Goal: Task Accomplishment & Management: Manage account settings

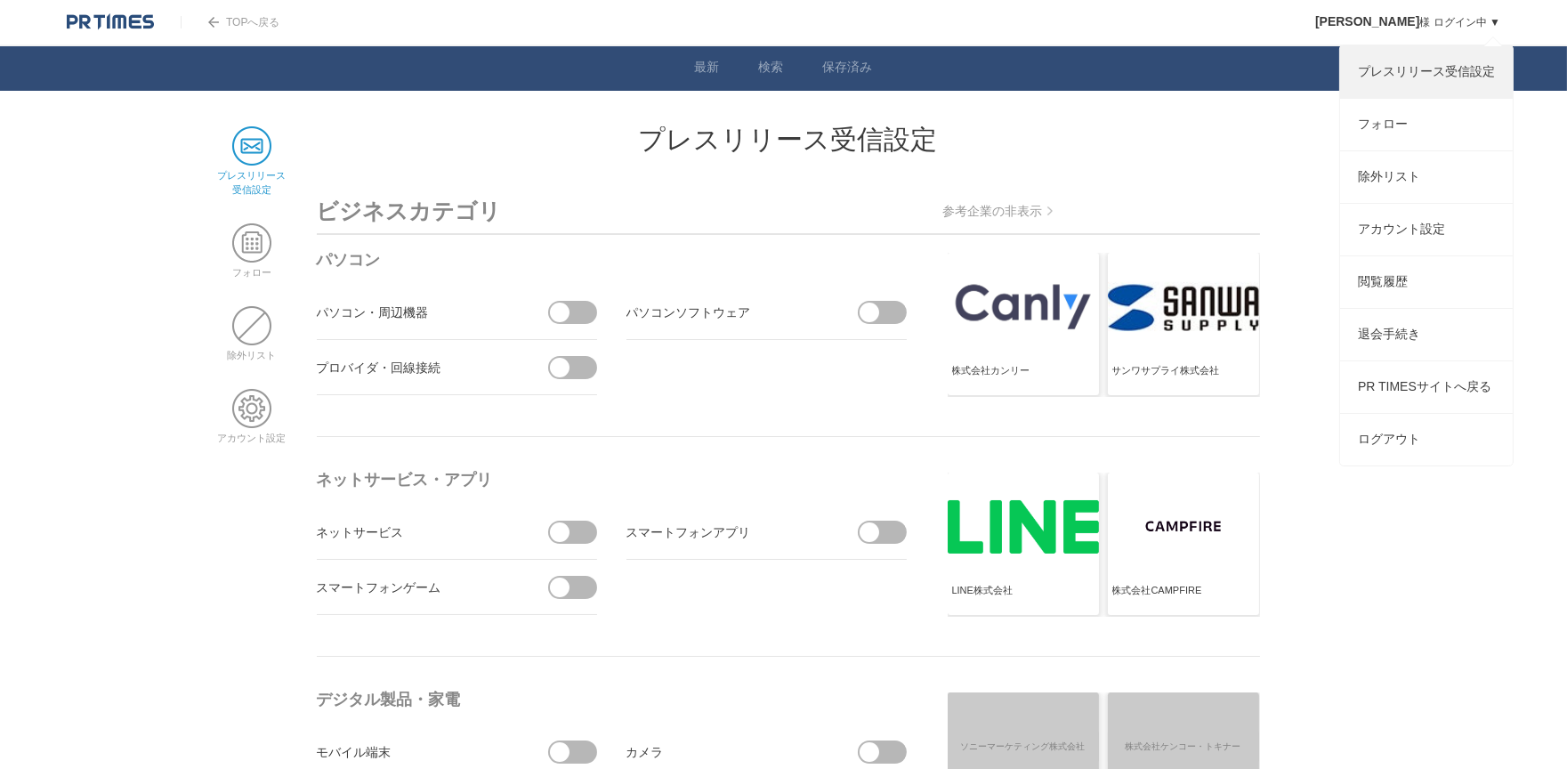
click at [1417, 77] on link "プレスリリース受信設定" at bounding box center [1426, 72] width 173 height 52
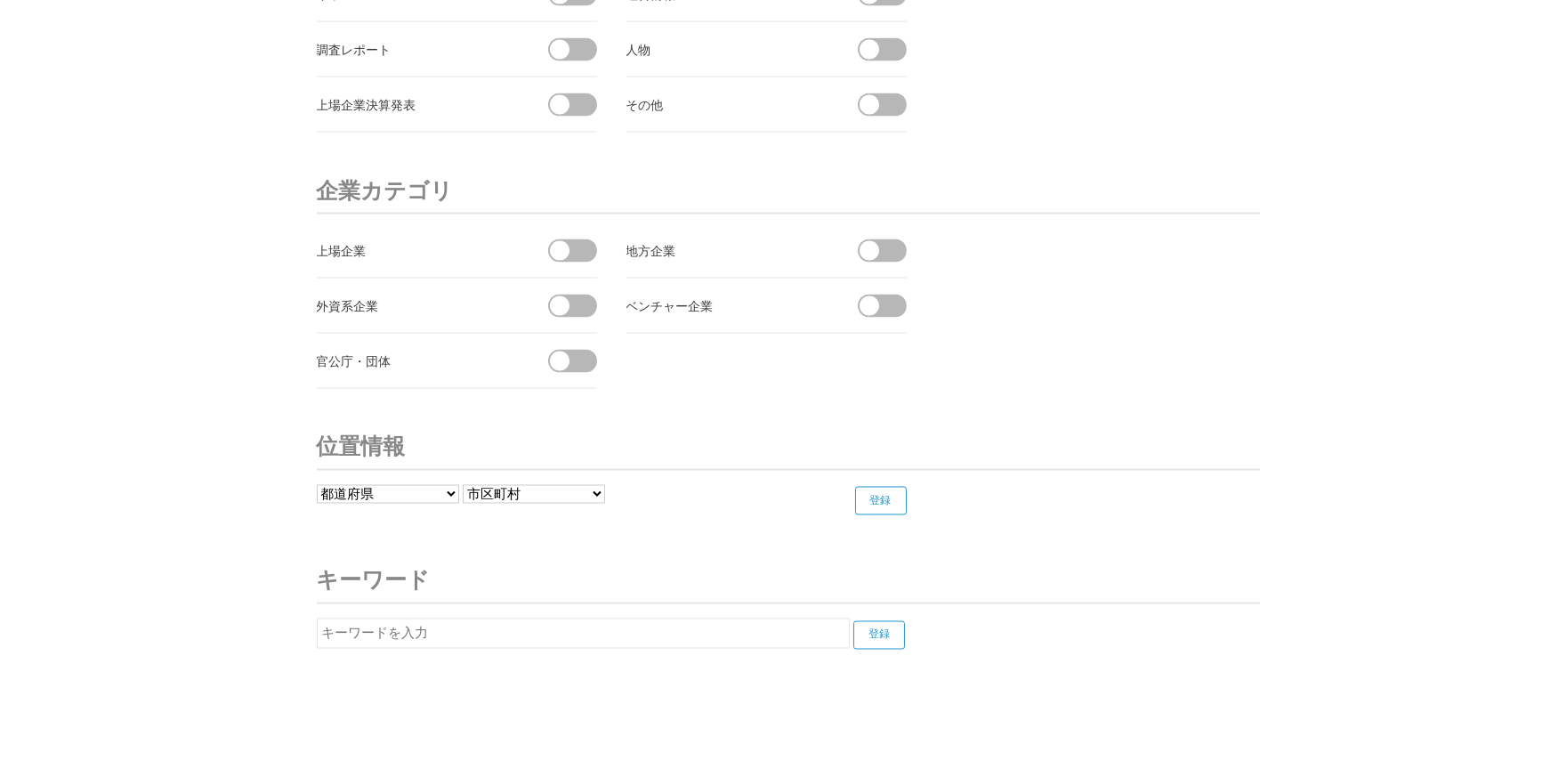
scroll to position [6649, 0]
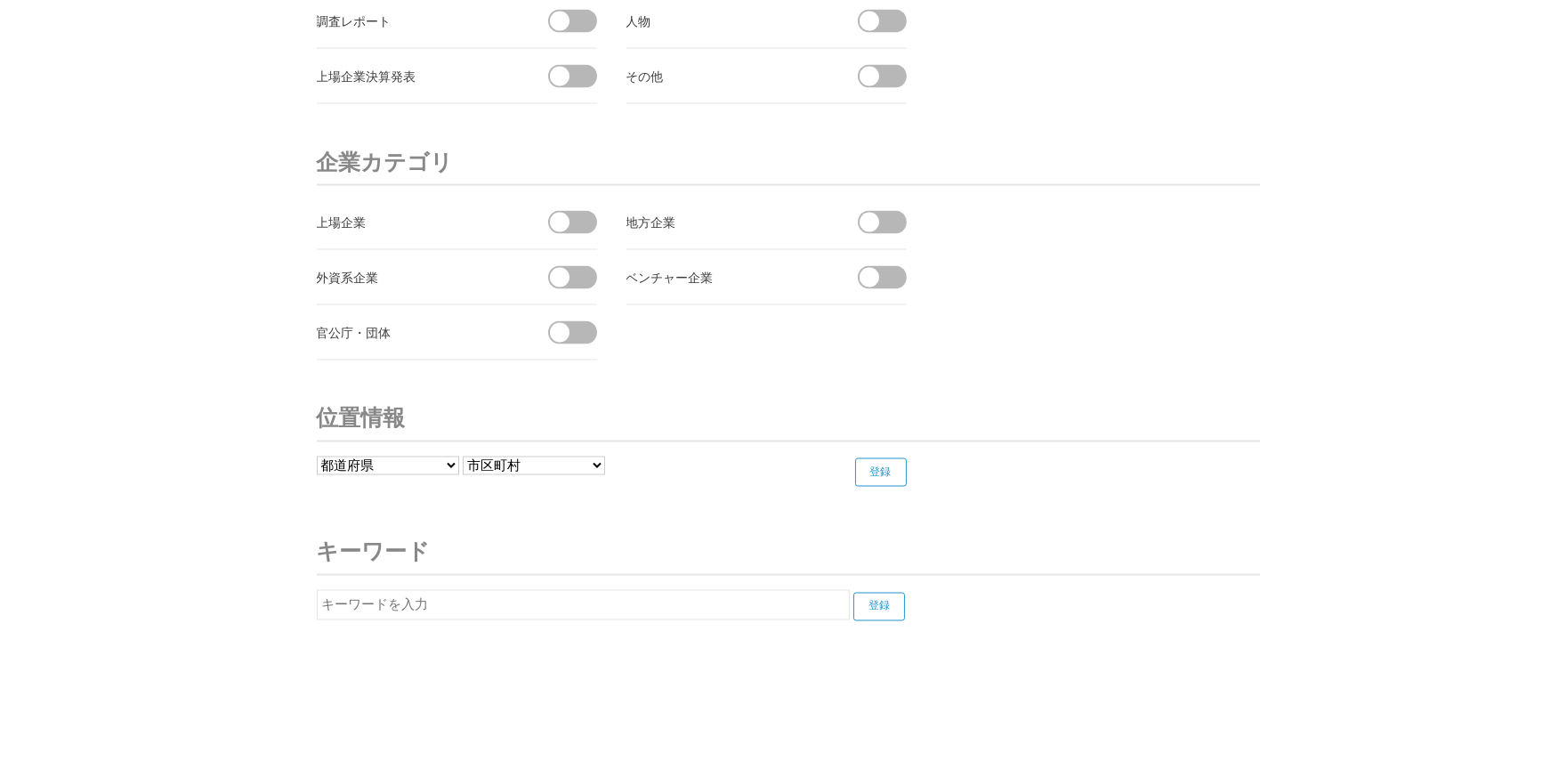
click at [565, 590] on input "text" at bounding box center [583, 605] width 533 height 30
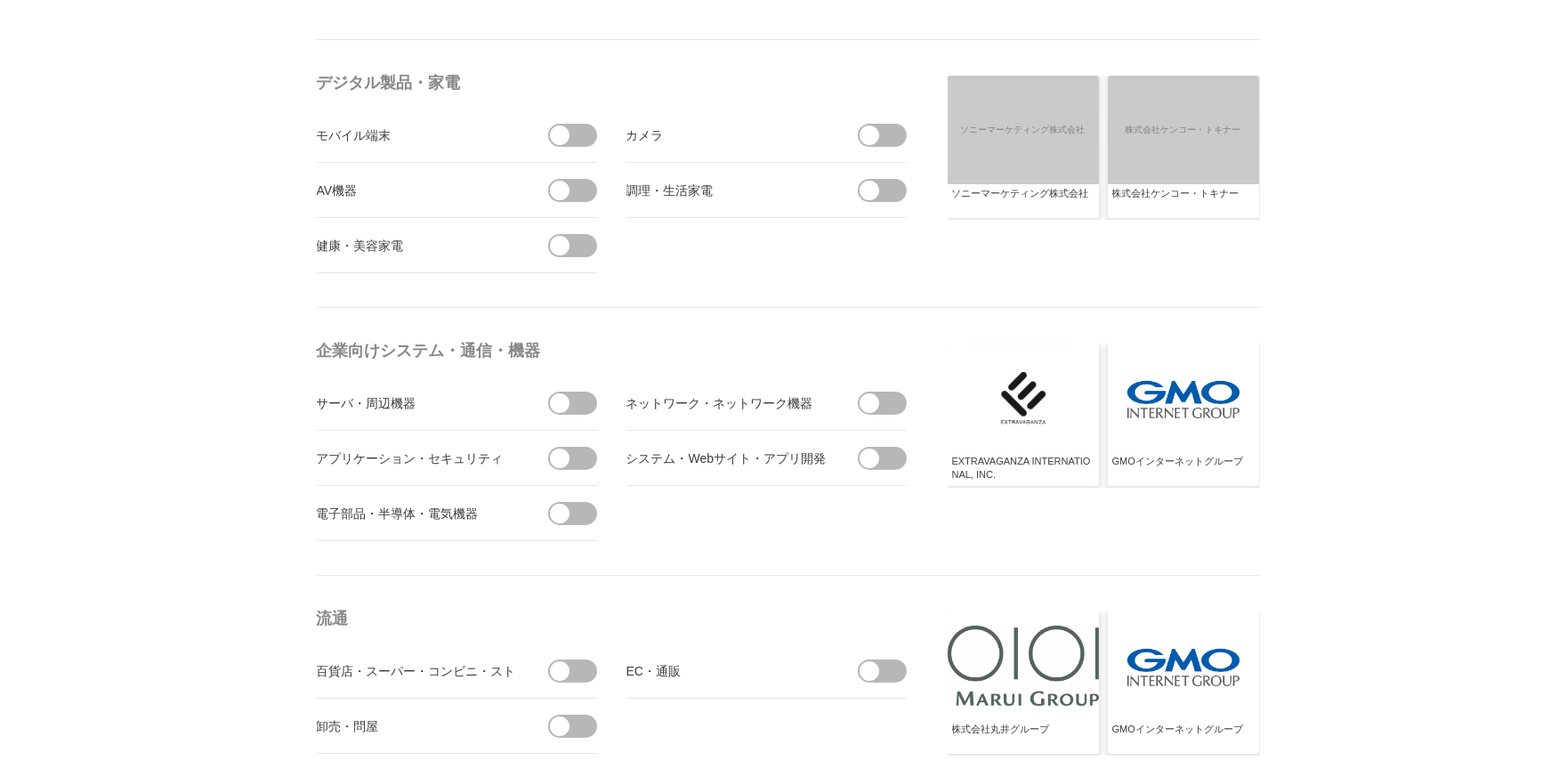
scroll to position [0, 0]
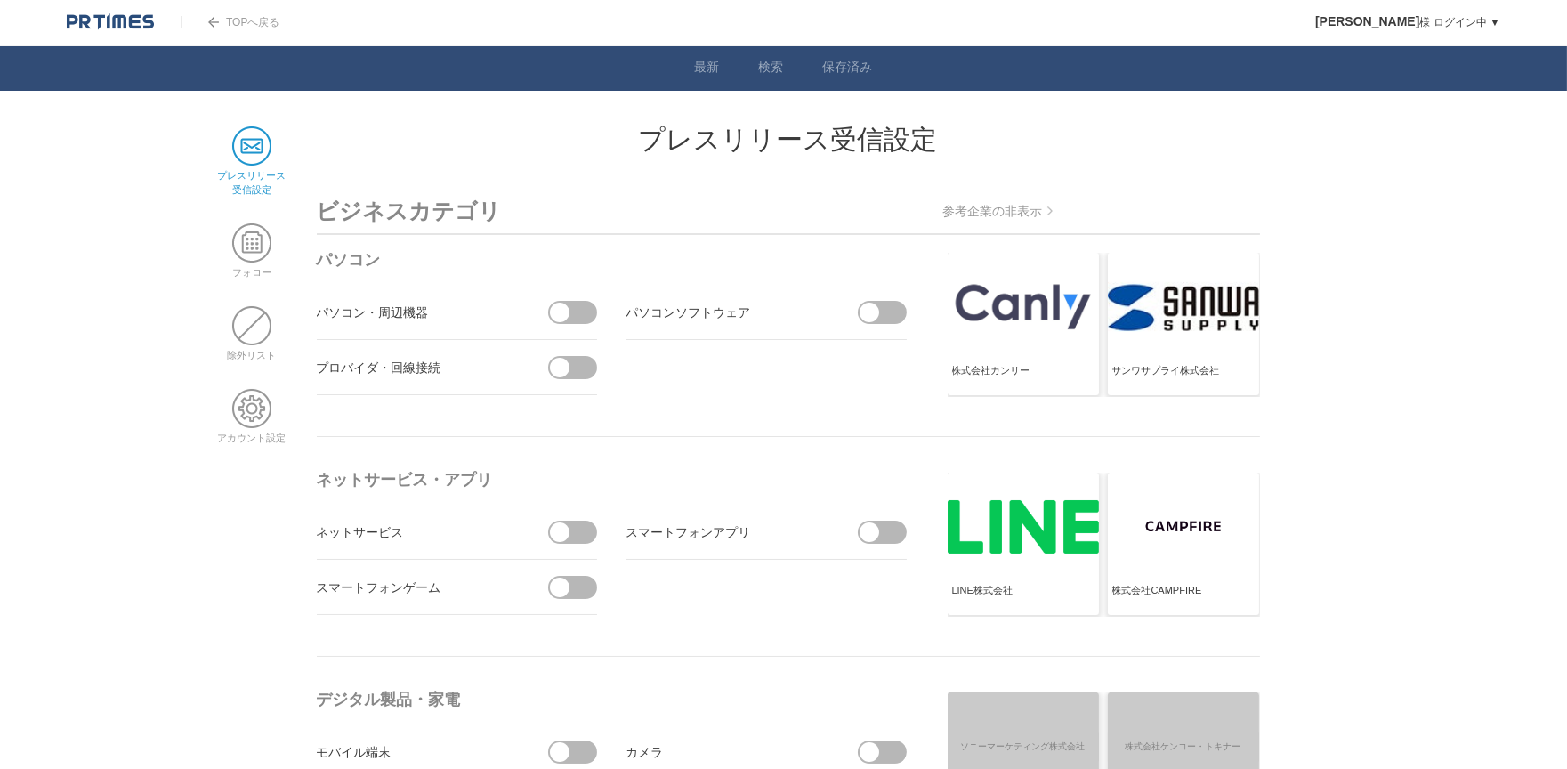
click at [256, 176] on link "プレスリリース 受信設定" at bounding box center [252, 176] width 69 height 38
click at [248, 235] on span at bounding box center [251, 242] width 39 height 39
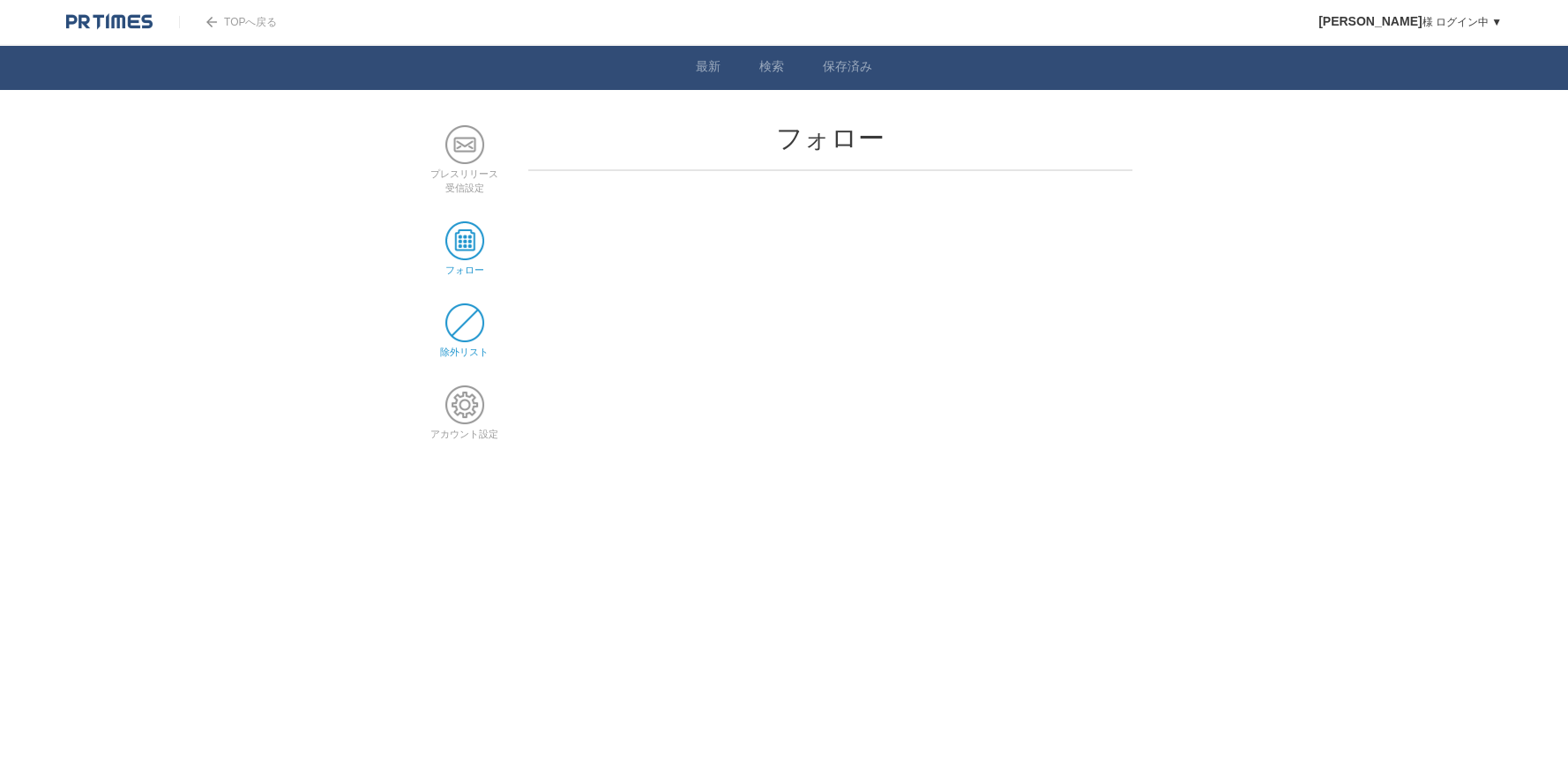
click at [459, 313] on span at bounding box center [464, 322] width 39 height 39
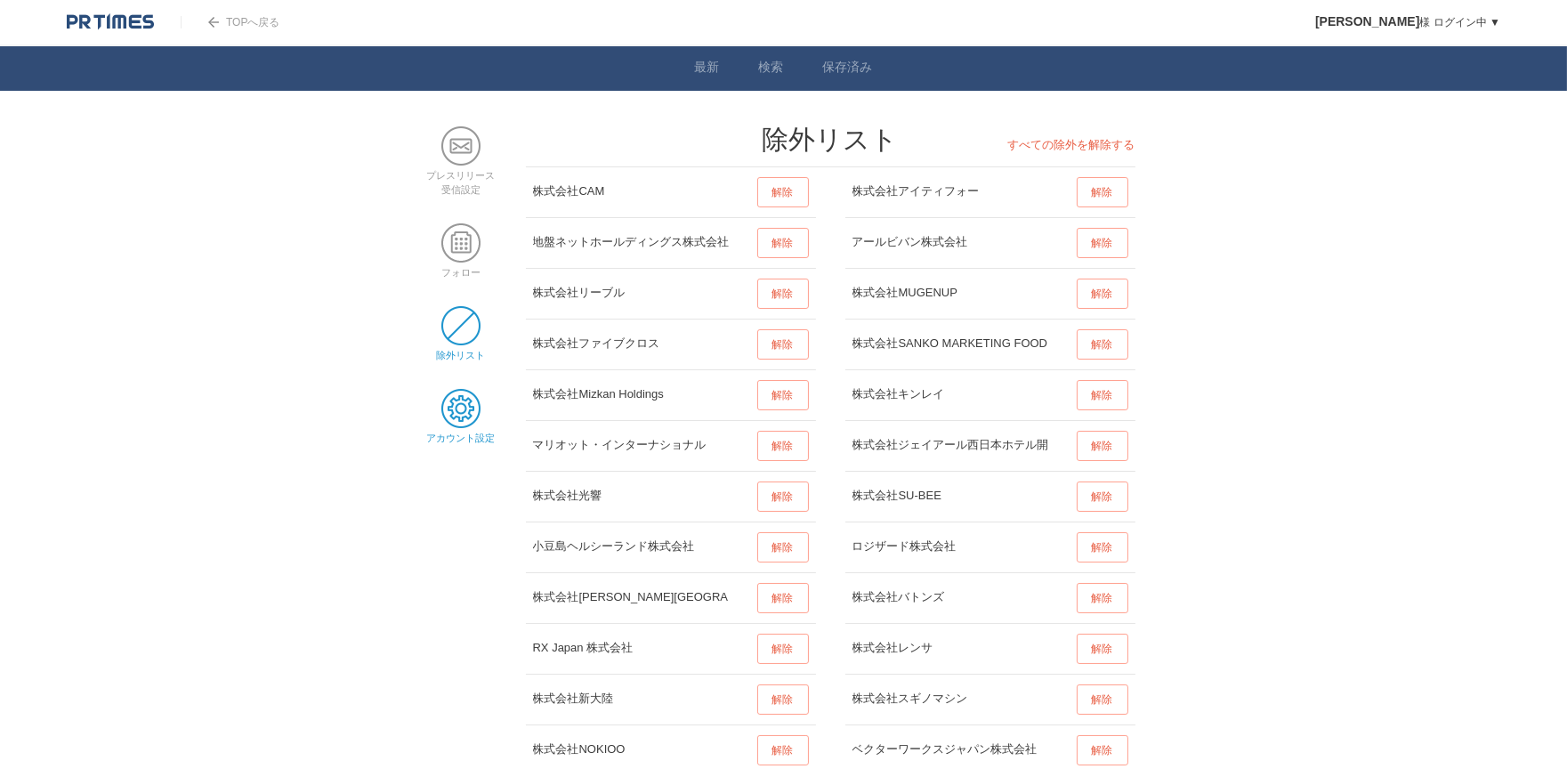
click at [477, 416] on span at bounding box center [460, 408] width 39 height 39
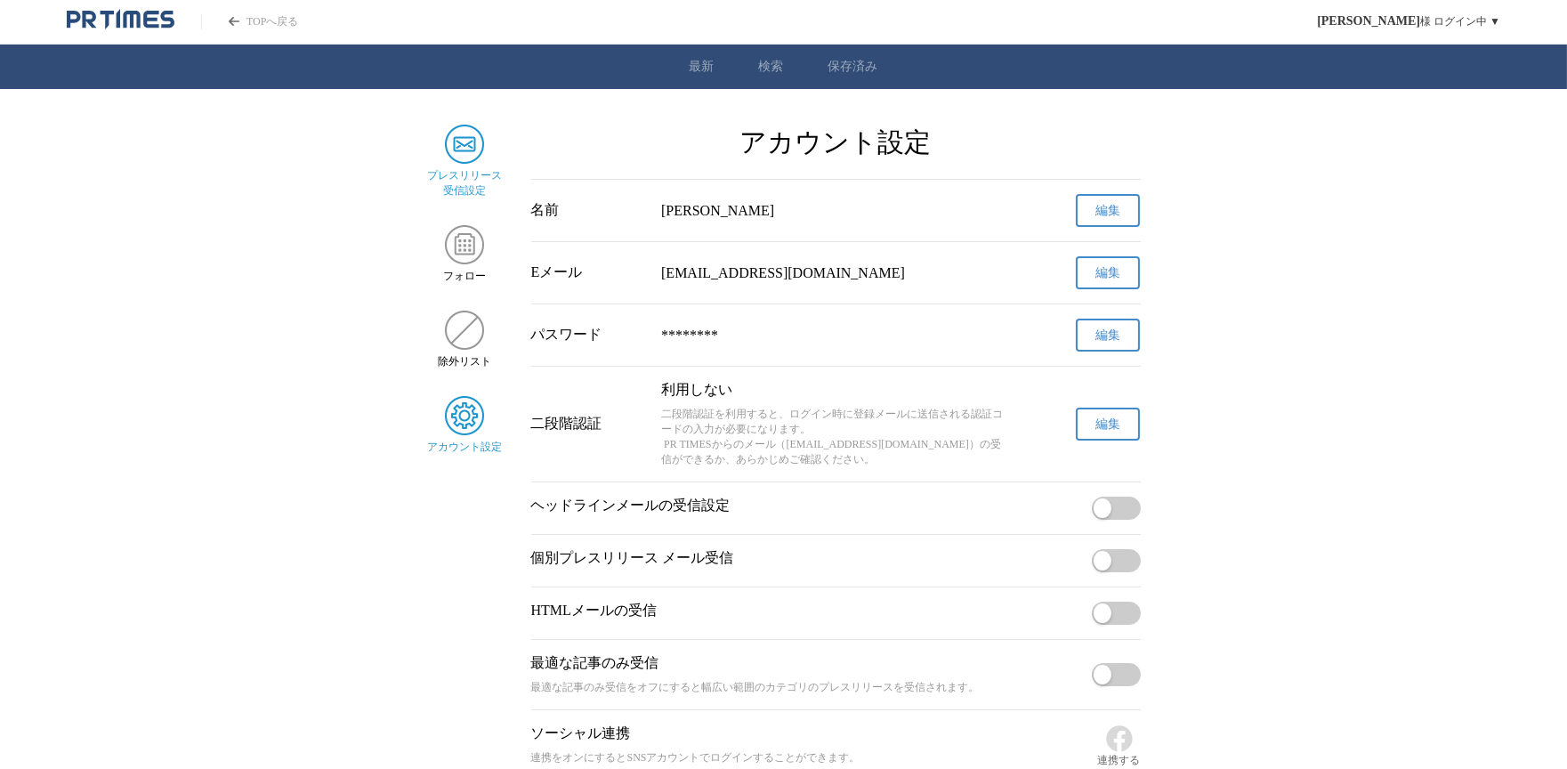
click at [475, 148] on img "サイドメニュー" at bounding box center [464, 144] width 39 height 39
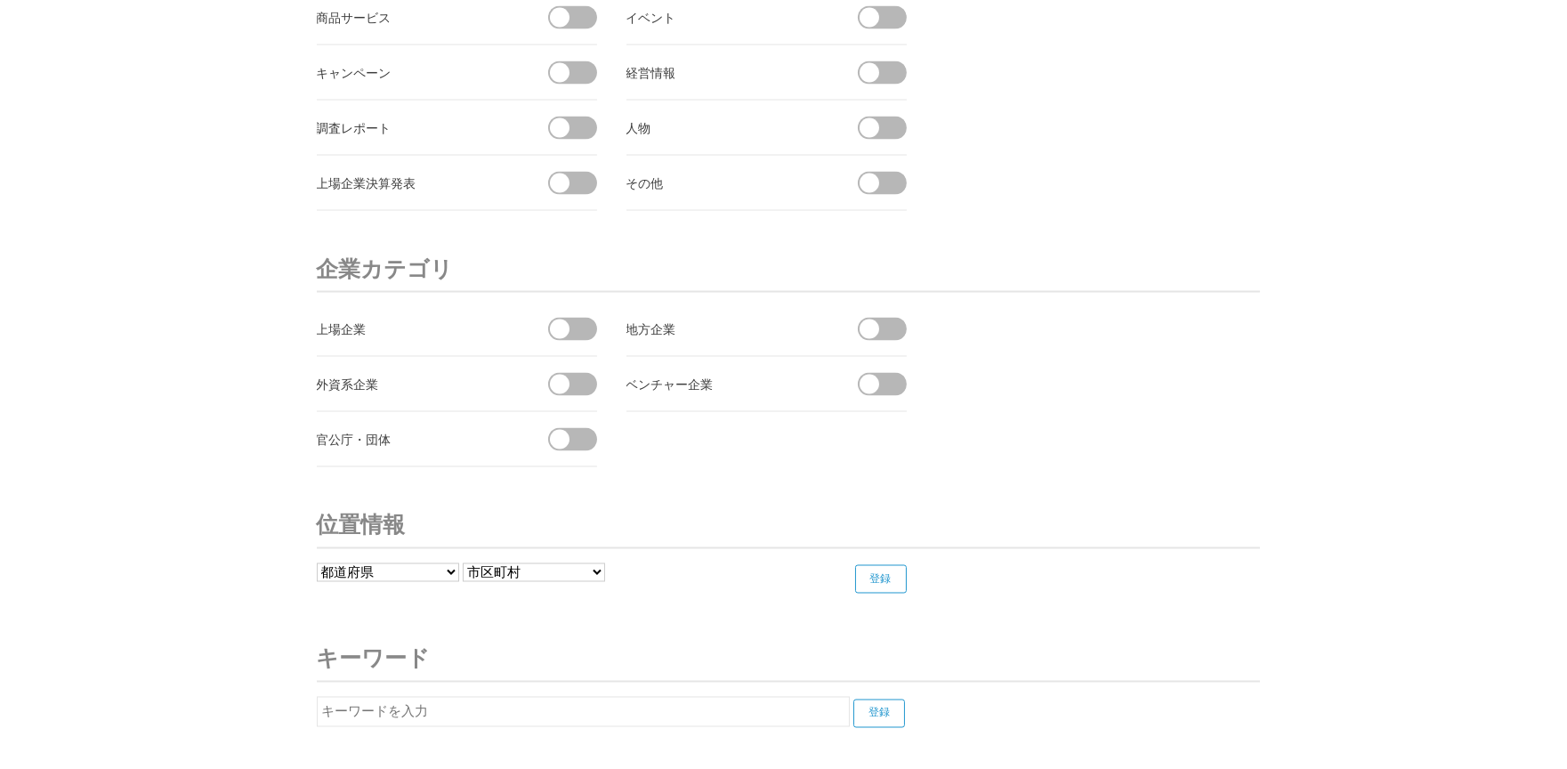
scroll to position [6649, 0]
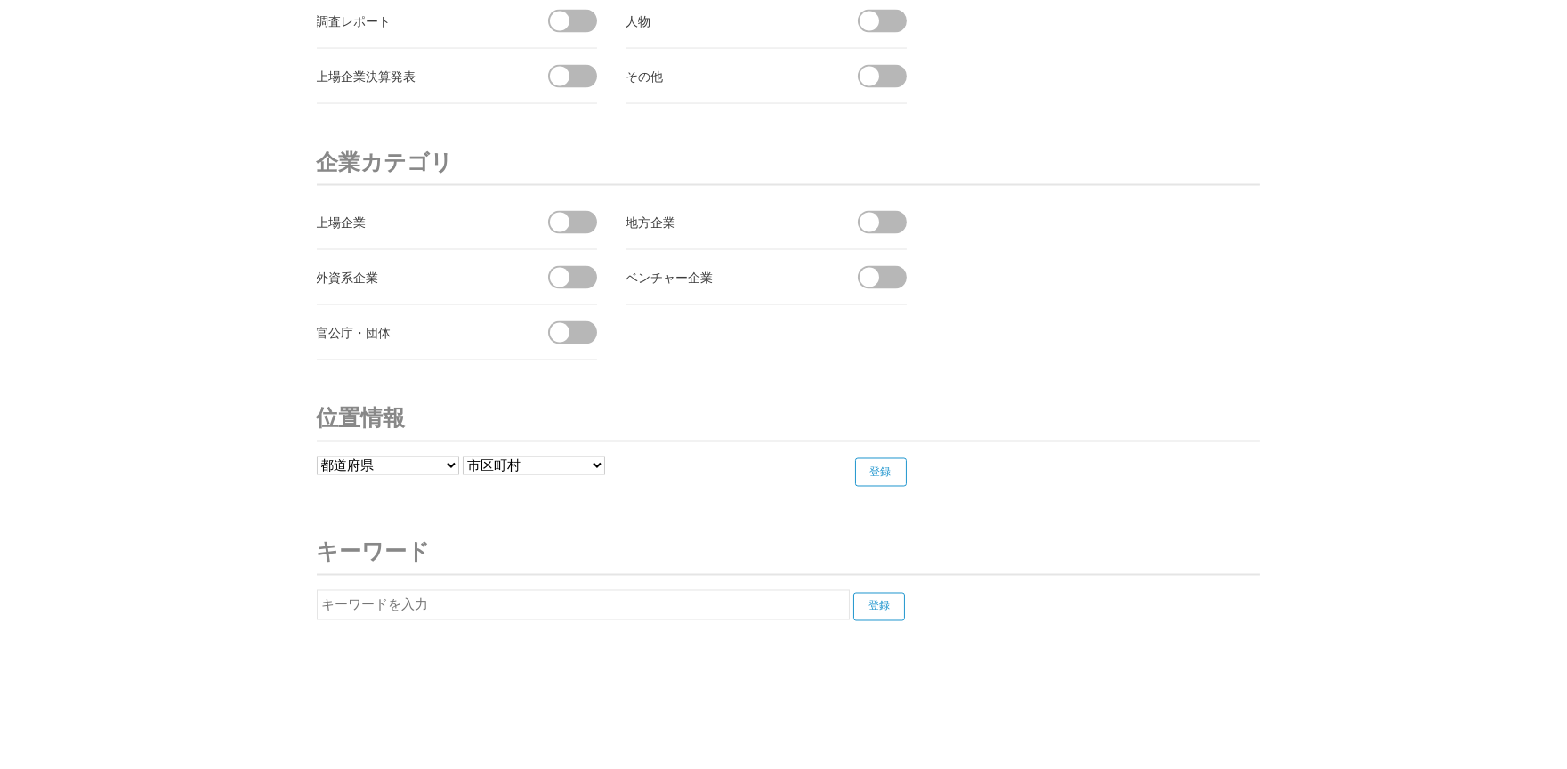
drag, startPoint x: 317, startPoint y: 529, endPoint x: 460, endPoint y: 527, distance: 143.3
click at [460, 530] on h3 "キーワード" at bounding box center [788, 553] width 943 height 46
copy h3 "キーワード"
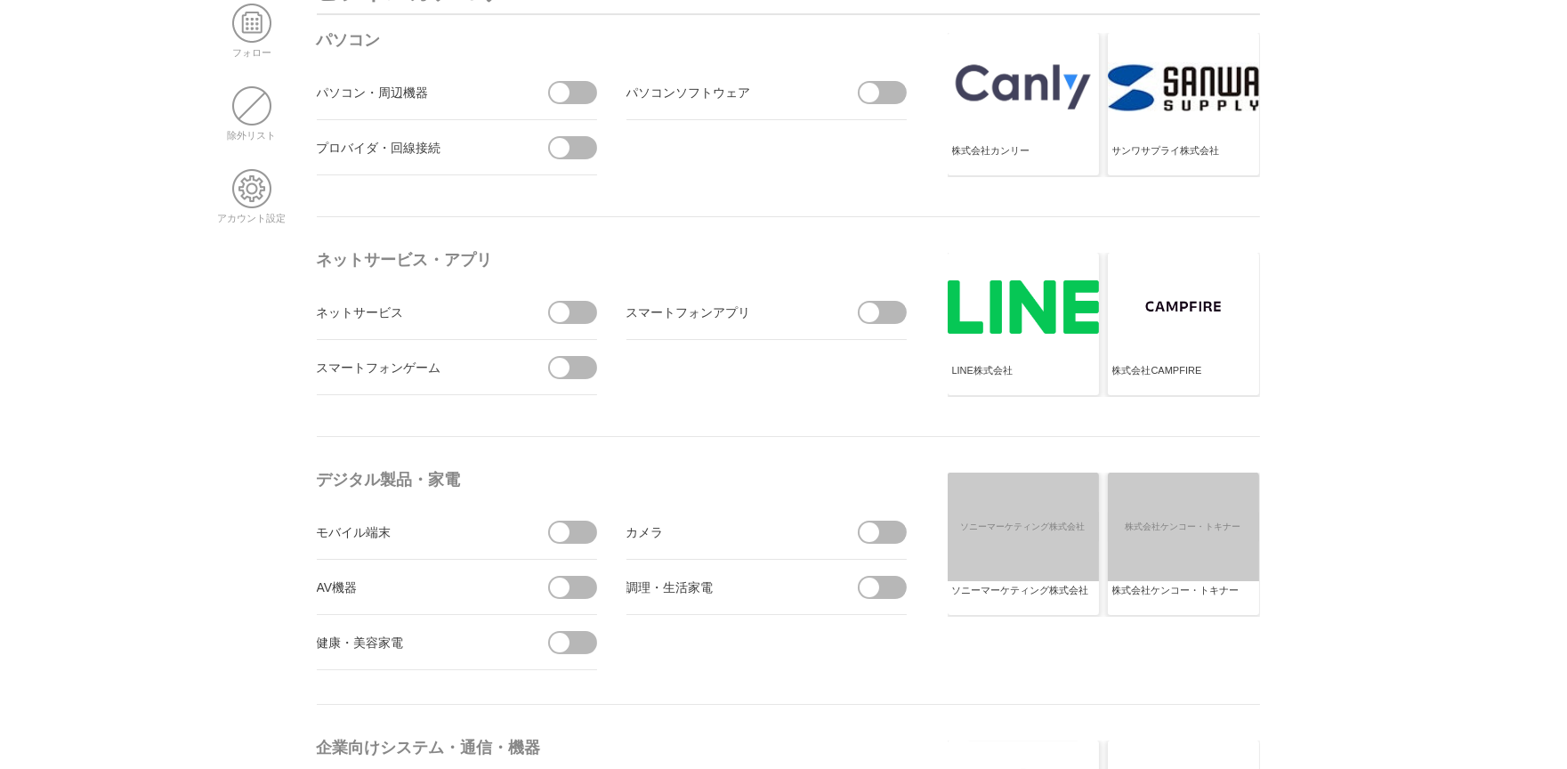
scroll to position [0, 0]
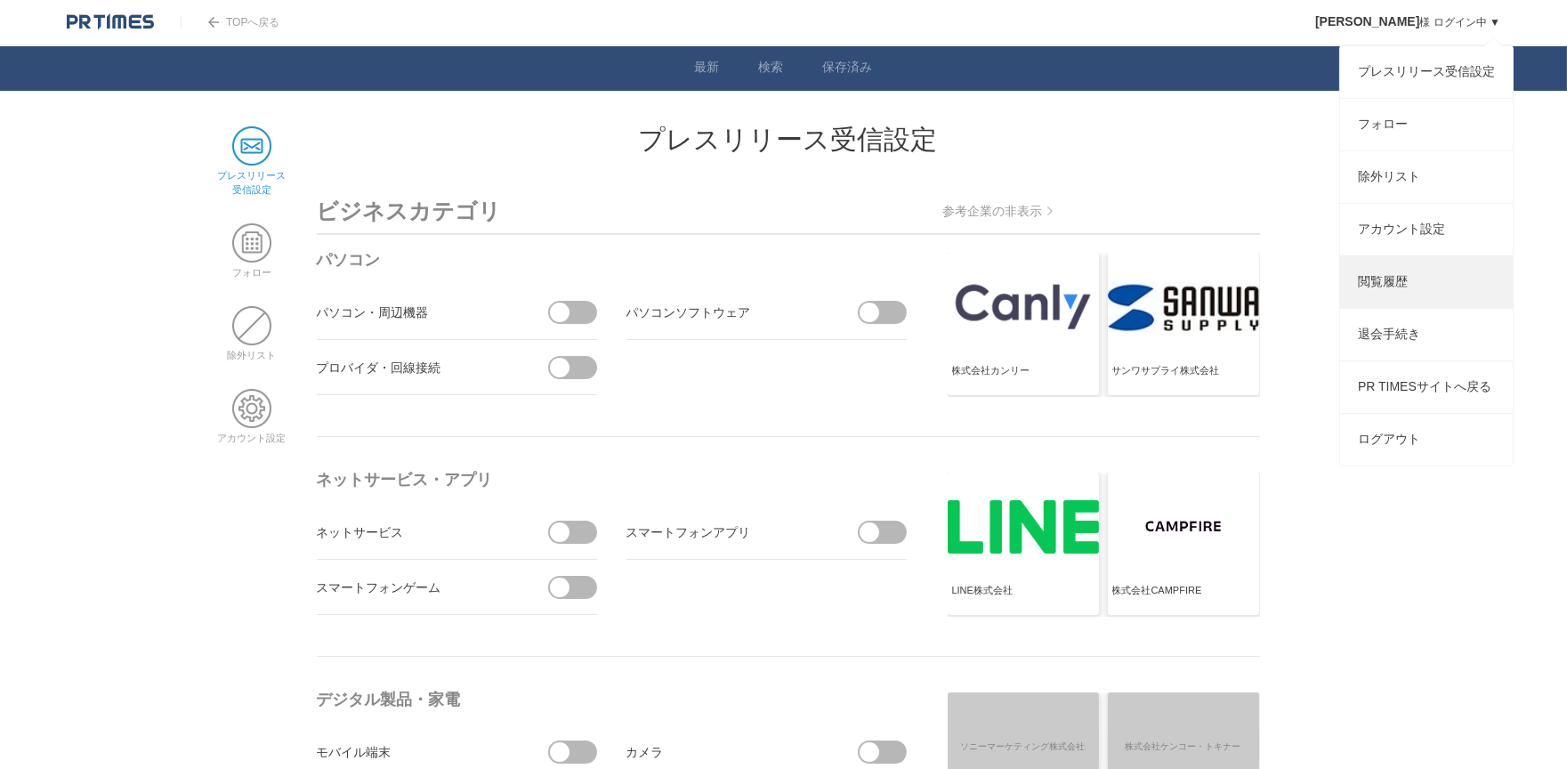
click at [1428, 300] on link "閲覧履歴" at bounding box center [1426, 282] width 173 height 52
